Goal: Task Accomplishment & Management: Manage account settings

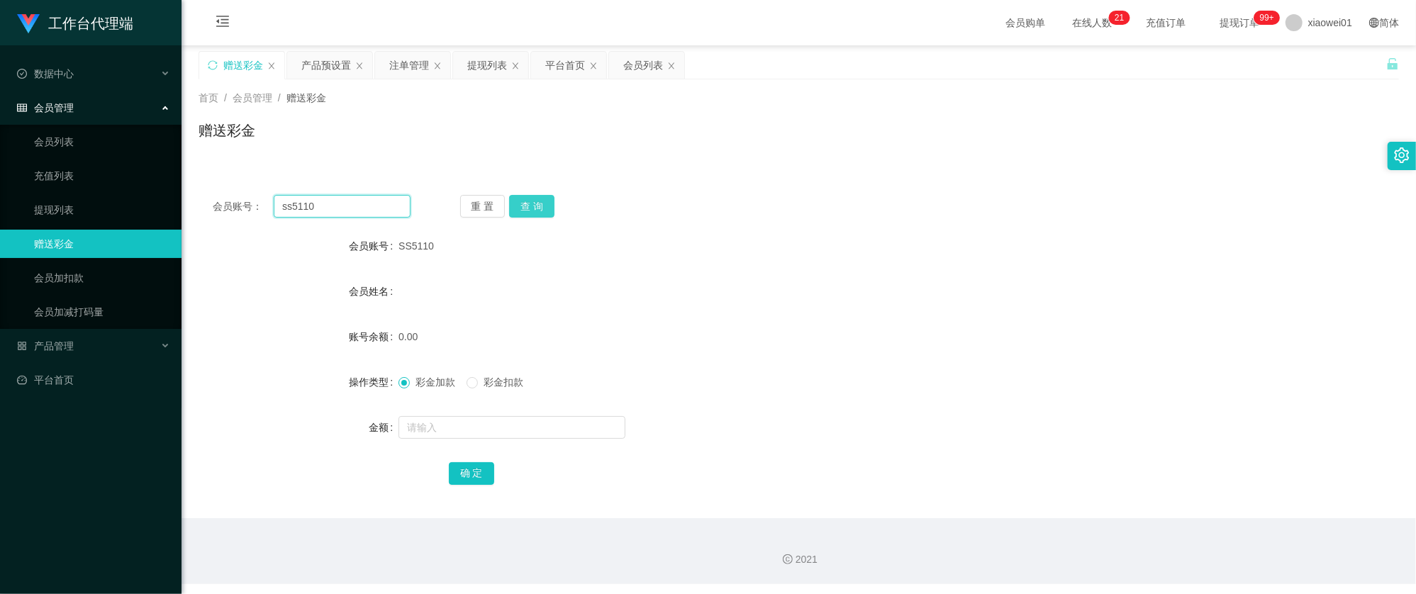
drag, startPoint x: 329, startPoint y: 201, endPoint x: 514, endPoint y: 211, distance: 185.2
click at [79, 174] on section "工作台代理端 数据中心 会员管理 会员列表 充值列表 提现列表 赠送彩金 会员加扣款 会员加减打码量 产品管理 开奖记录 注单管理 产品列表 即时注单 产品预…" at bounding box center [708, 292] width 1416 height 584
paste input "venice123"
type input "venice123"
click at [522, 213] on button "查 询" at bounding box center [531, 206] width 45 height 23
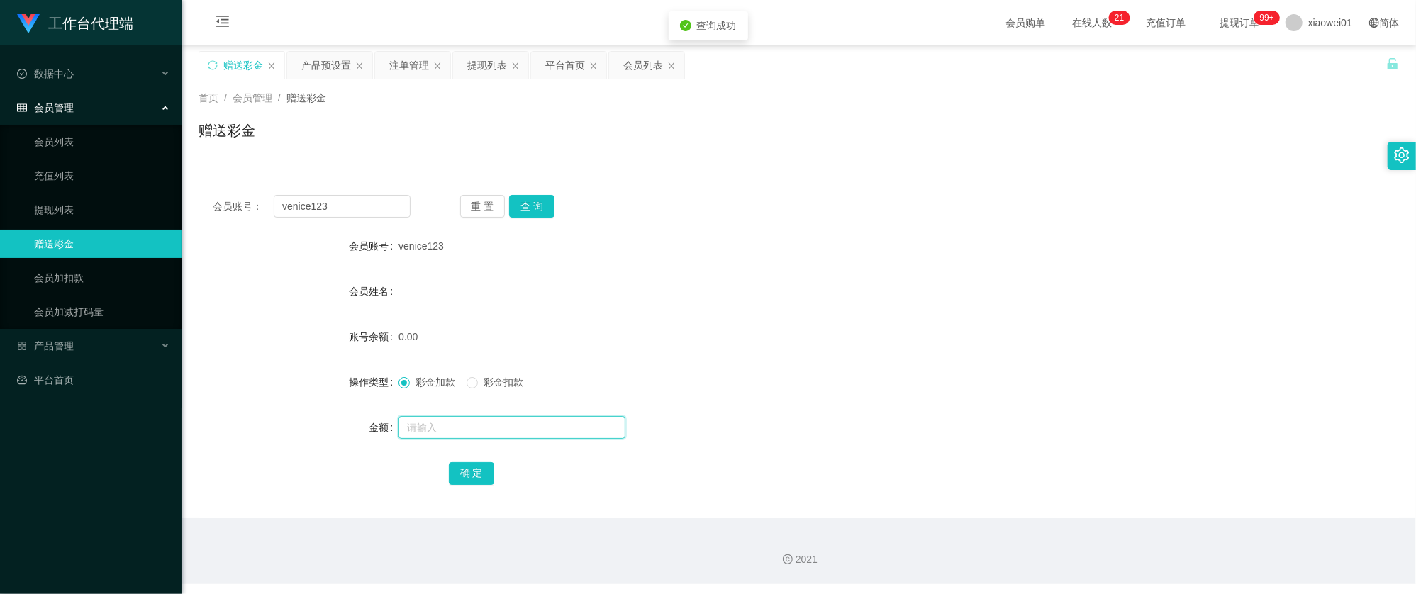
click at [454, 429] on input "text" at bounding box center [511, 427] width 227 height 23
type input "30"
click at [466, 466] on button "确 定" at bounding box center [471, 473] width 45 height 23
click at [834, 319] on form "会员账号 venice123 会员姓名 账号余额 30.00 操作类型 彩金加款 彩金扣款 金额 确 定" at bounding box center [798, 359] width 1200 height 255
click at [329, 69] on div "产品预设置" at bounding box center [326, 65] width 50 height 27
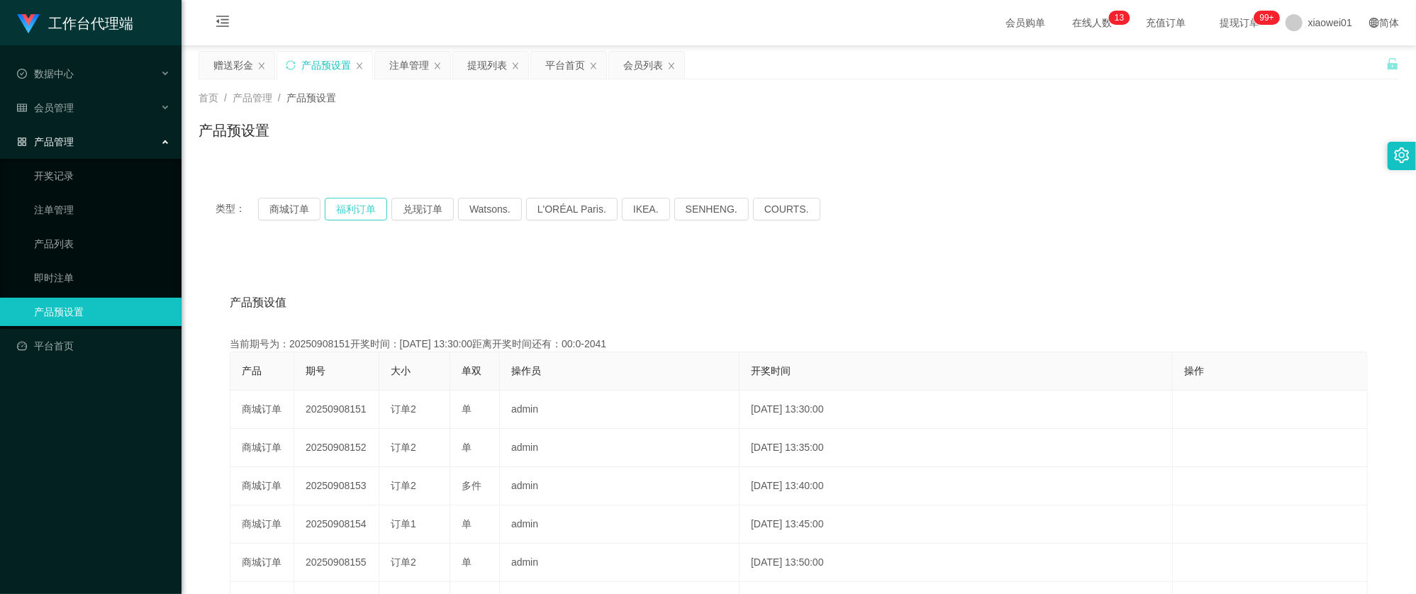
click at [354, 211] on button "福利订单" at bounding box center [356, 209] width 62 height 23
click at [292, 208] on button "商城订单" at bounding box center [289, 209] width 62 height 23
click at [292, 207] on button "商城订单" at bounding box center [289, 209] width 62 height 23
click at [220, 55] on div "赠送彩金" at bounding box center [233, 65] width 40 height 27
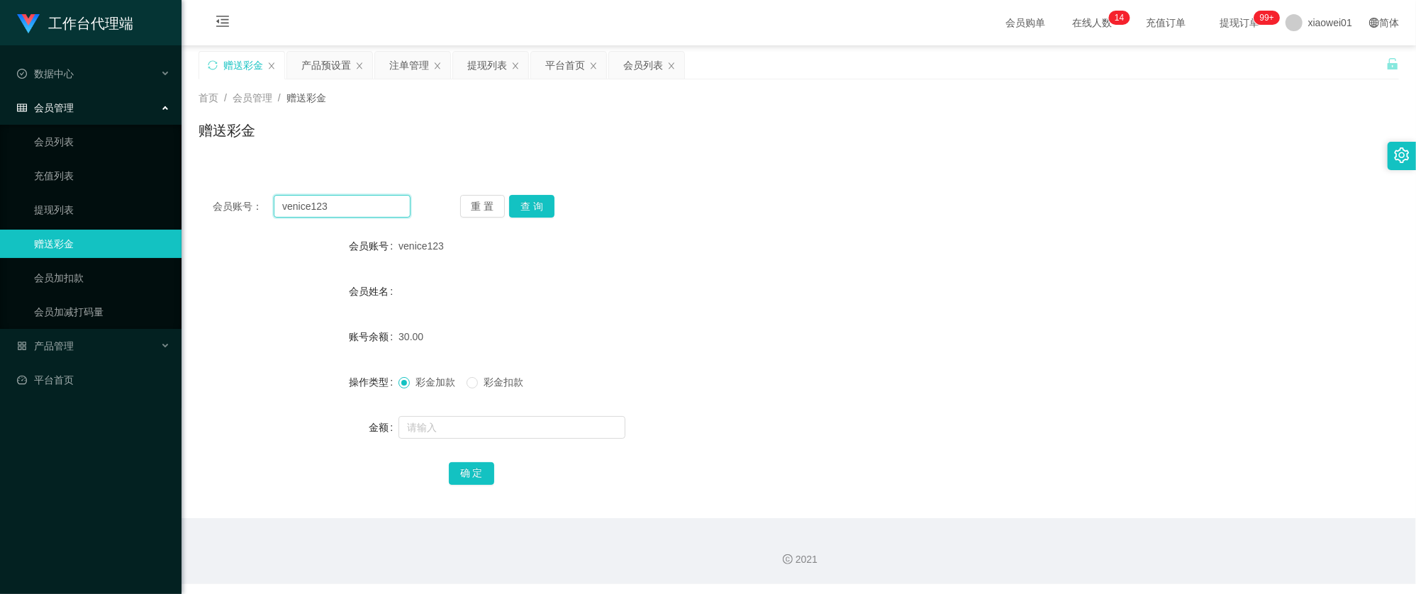
drag, startPoint x: 358, startPoint y: 211, endPoint x: 200, endPoint y: 167, distance: 164.1
click at [43, 159] on section "工作台代理端 数据中心 会员管理 会员列表 充值列表 提现列表 赠送彩金 会员加扣款 会员加减打码量 产品管理 开奖记录 注单管理 产品列表 即时注单 产品预…" at bounding box center [708, 292] width 1416 height 584
click at [542, 202] on button "查 询" at bounding box center [531, 206] width 45 height 23
click at [438, 431] on input "text" at bounding box center [511, 427] width 227 height 23
type input "60"
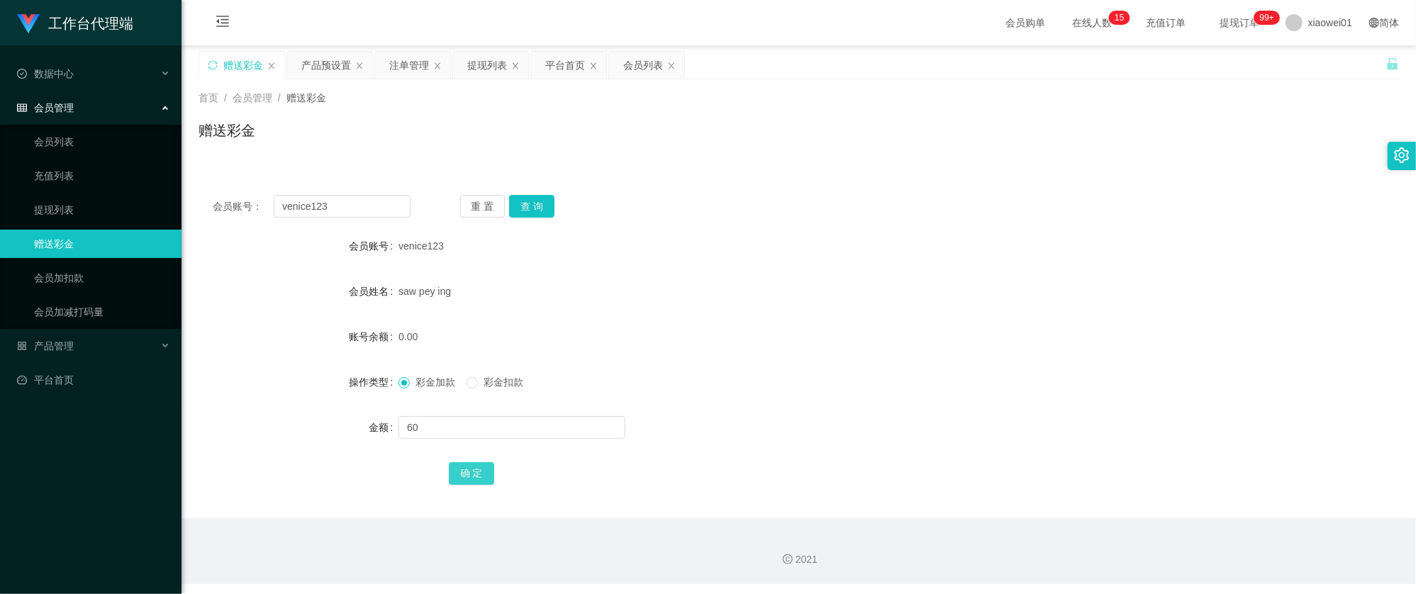
click at [469, 463] on button "确 定" at bounding box center [471, 473] width 45 height 23
click at [925, 296] on div "saw pey ing" at bounding box center [748, 291] width 700 height 28
